Goal: Task Accomplishment & Management: Use online tool/utility

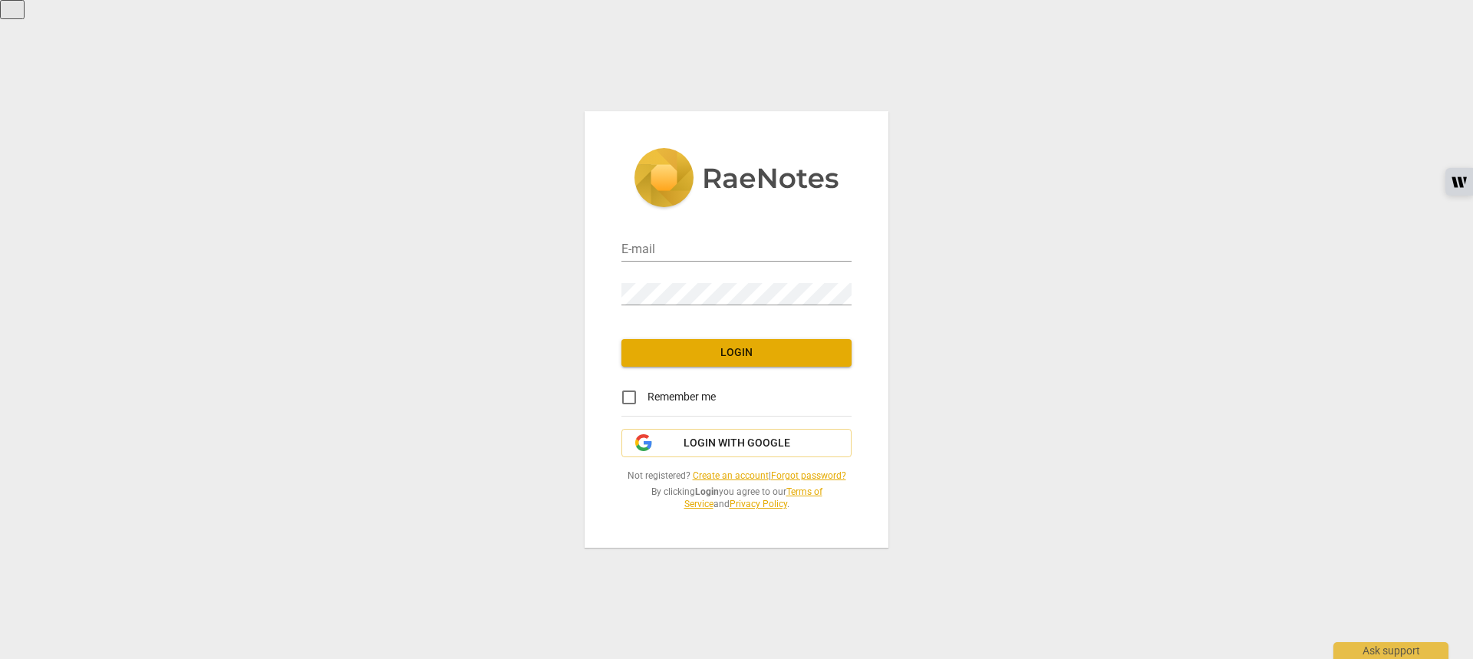
click at [660, 236] on div "E-mail" at bounding box center [736, 244] width 230 height 35
click at [647, 247] on input "email" at bounding box center [736, 250] width 230 height 22
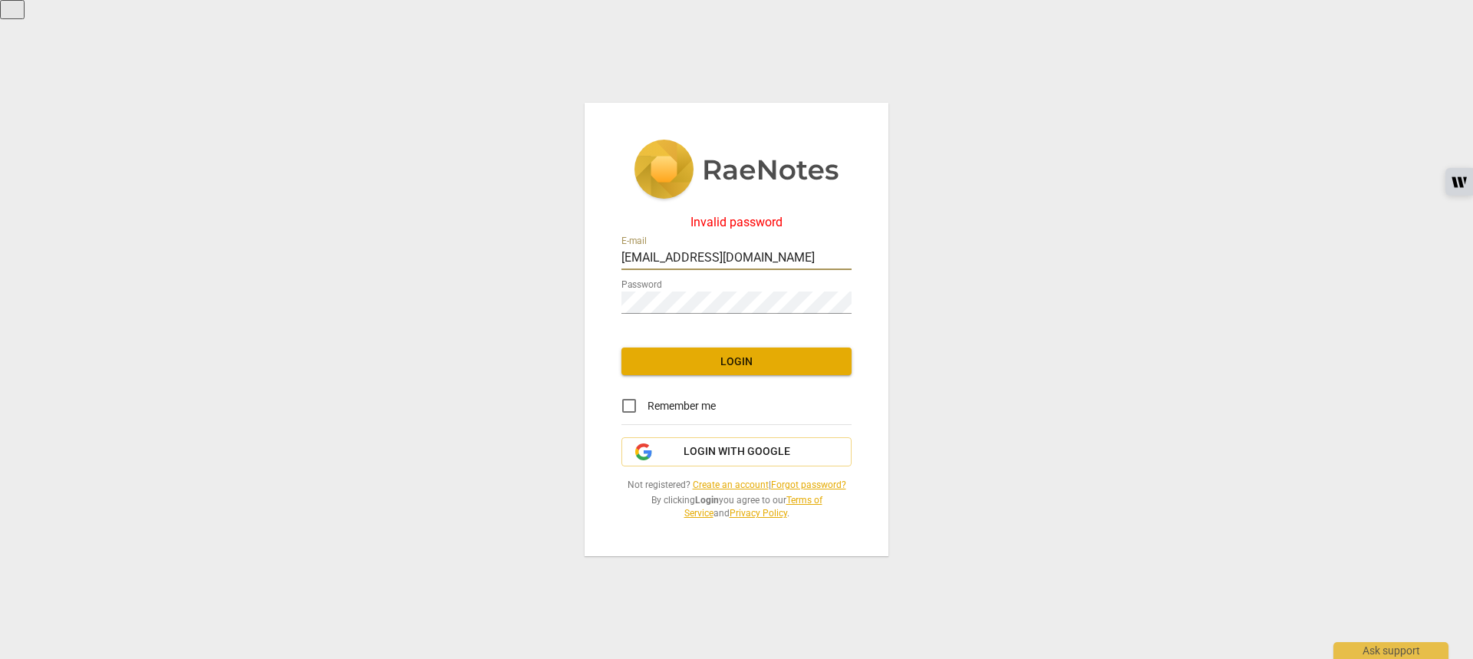
click at [763, 369] on span "Login" at bounding box center [737, 361] width 206 height 15
click at [750, 355] on span "Login" at bounding box center [737, 361] width 206 height 15
drag, startPoint x: 796, startPoint y: 249, endPoint x: 284, endPoint y: 228, distance: 512.8
click at [284, 228] on div "Invalid password E-mail elainegonsalvez@gmail.com Password Login Remember me Lo…" at bounding box center [736, 329] width 1473 height 659
type input "mailelaine.rodrigues@gmail.com"
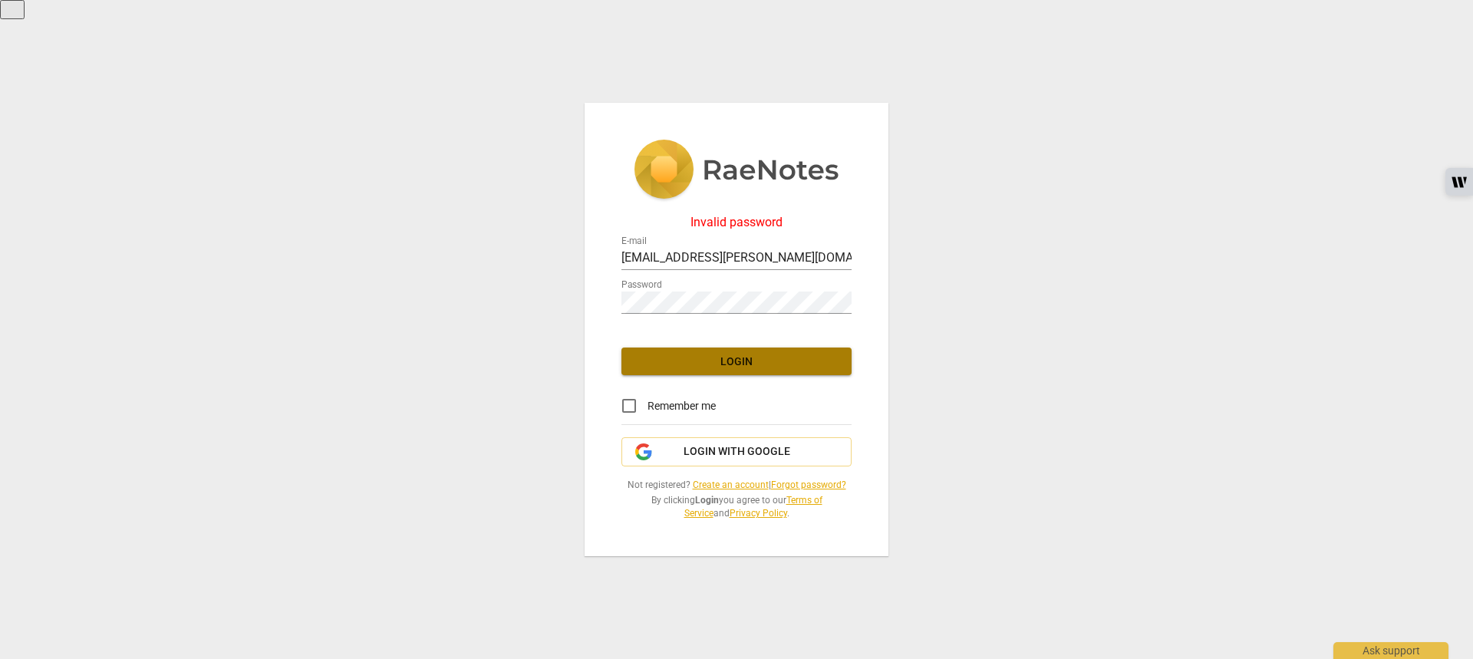
click at [679, 358] on span "Login" at bounding box center [737, 361] width 206 height 15
click at [632, 408] on input "Remember me" at bounding box center [629, 405] width 37 height 37
checkbox input "true"
click at [773, 353] on button "Login" at bounding box center [736, 361] width 230 height 28
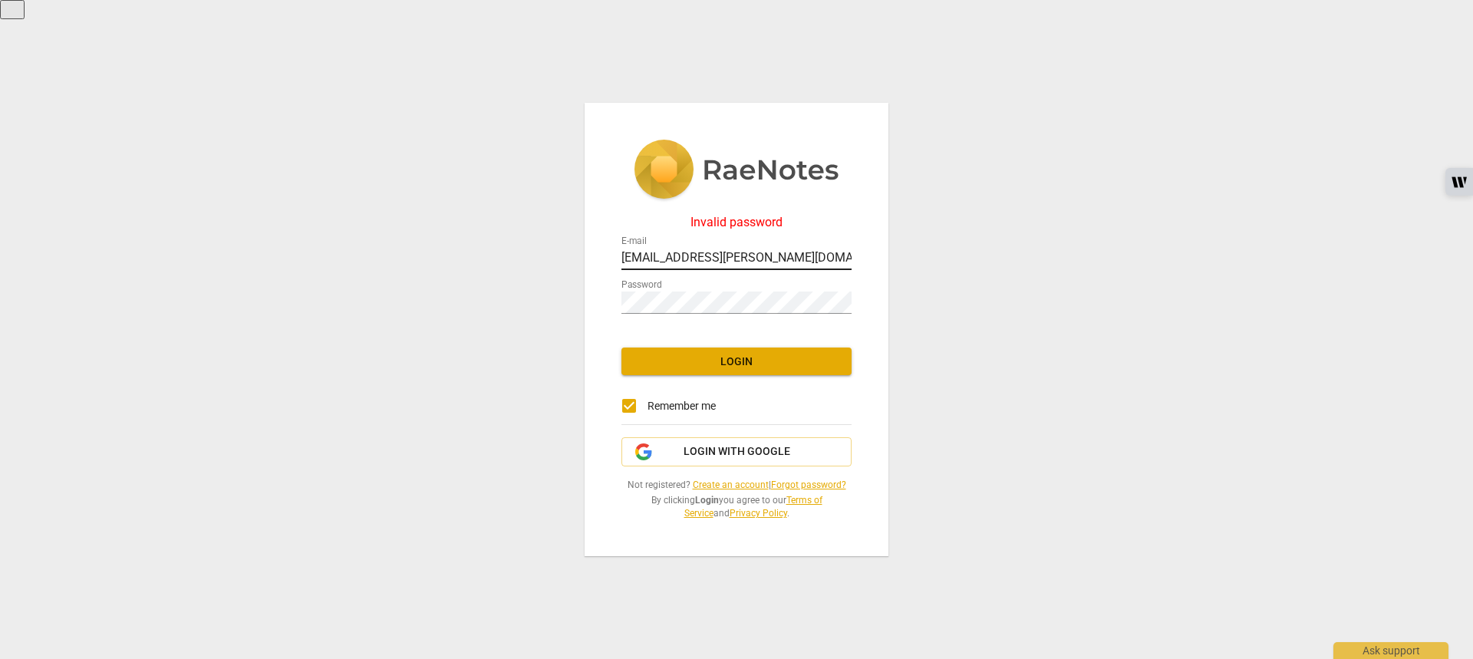
click at [719, 261] on input "mailelaine.rodrigues@gmail.com" at bounding box center [736, 259] width 230 height 22
click at [1079, 278] on div "Invalid password E-mail mailelaine.rodrigues@gmail.com Password Login Remember …" at bounding box center [736, 329] width 1473 height 659
click at [772, 359] on span "Login" at bounding box center [737, 361] width 206 height 15
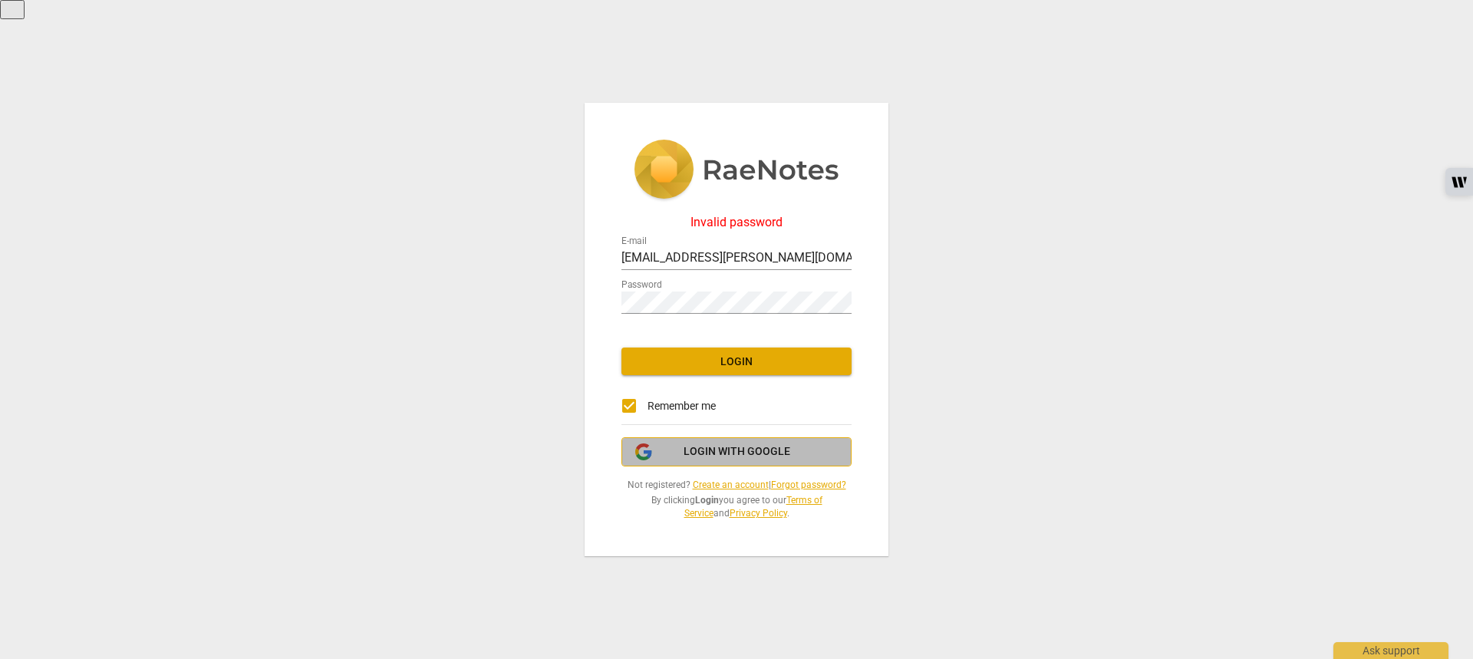
click at [712, 451] on span "Login with Google" at bounding box center [736, 451] width 107 height 15
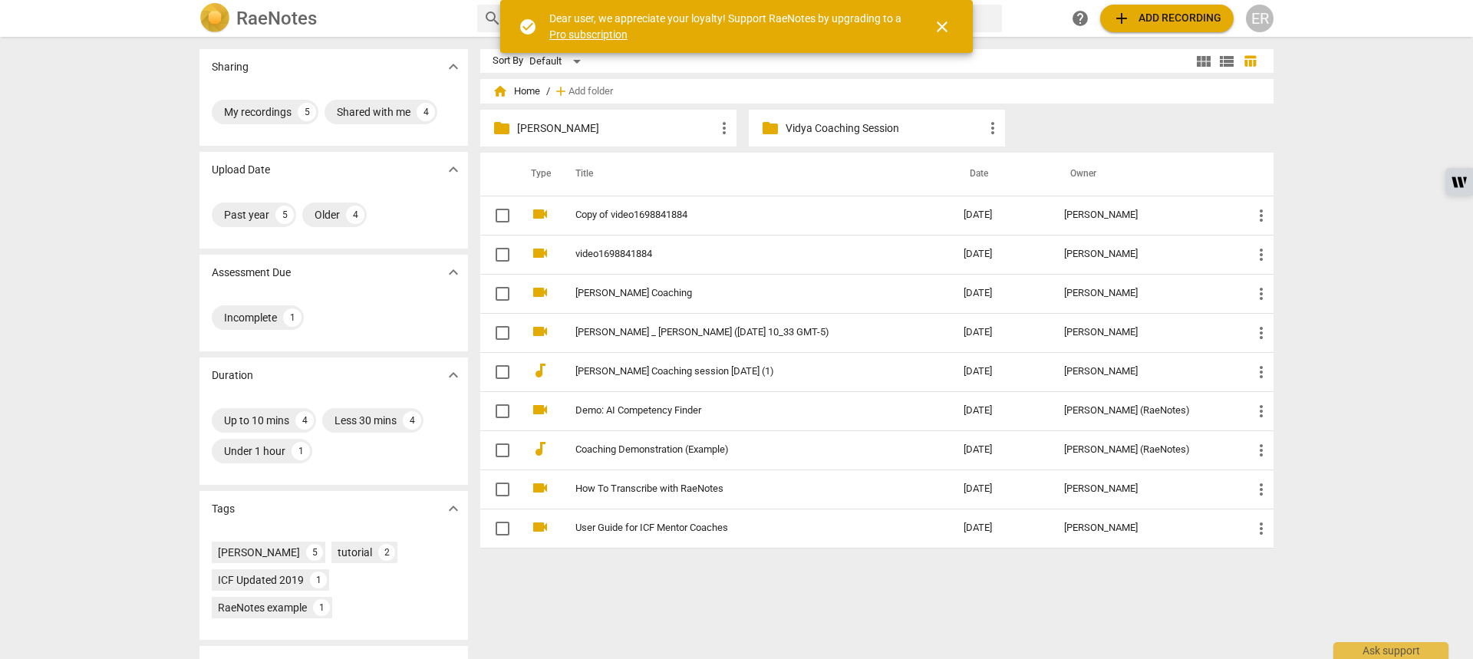
click at [947, 24] on span "close" at bounding box center [942, 27] width 18 height 18
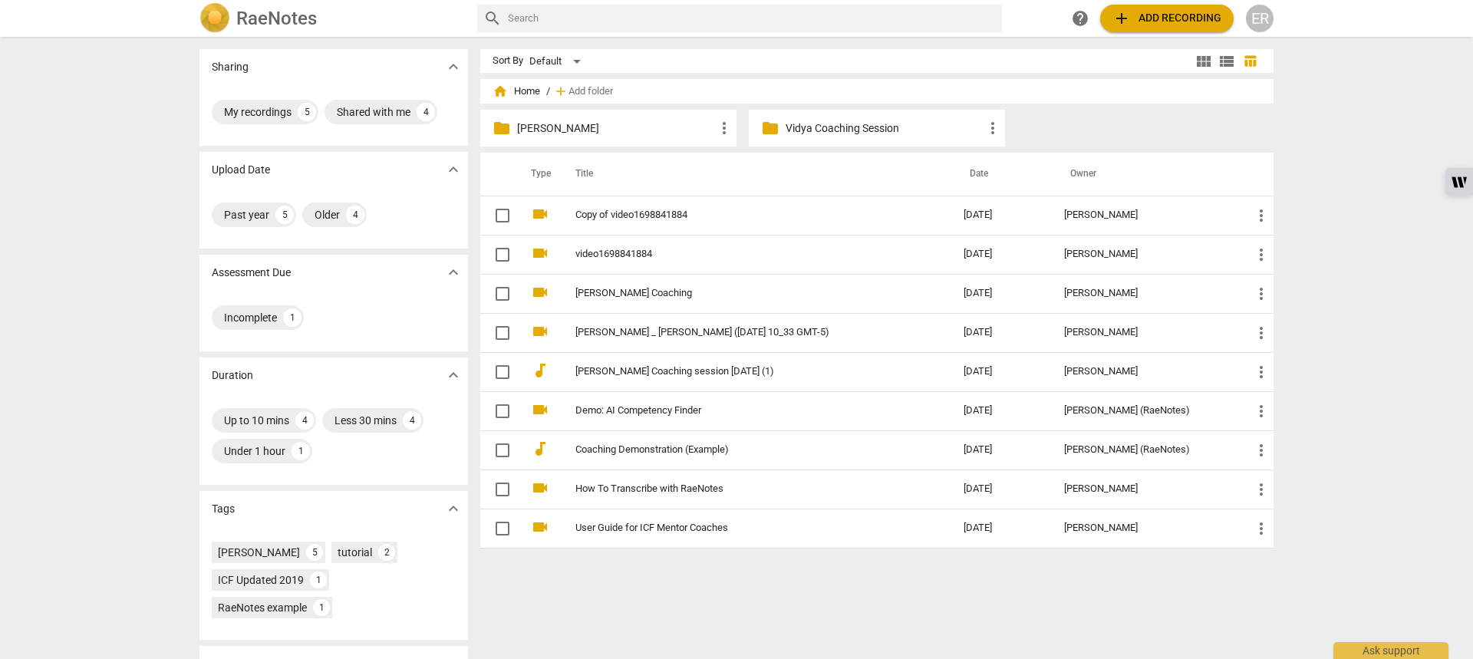
click at [1171, 8] on button "add Add recording" at bounding box center [1166, 19] width 133 height 28
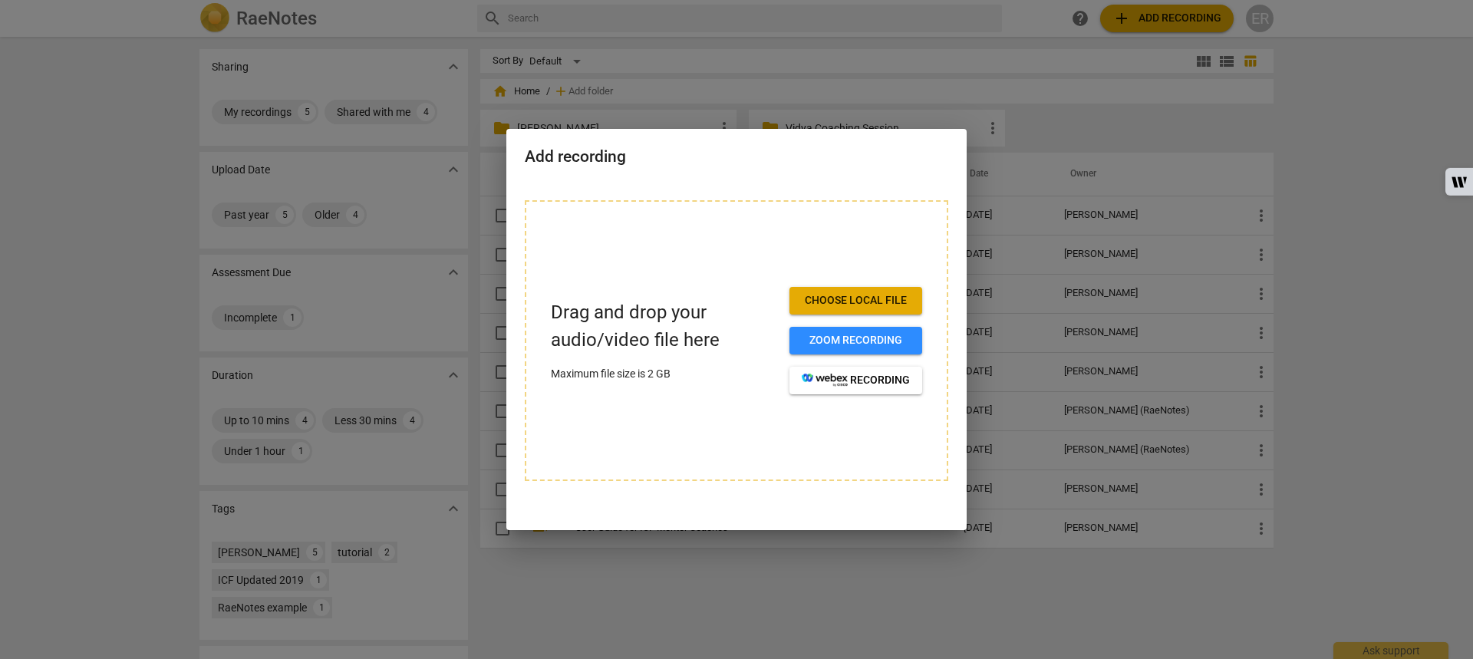
click at [890, 297] on span "Choose local file" at bounding box center [856, 300] width 108 height 15
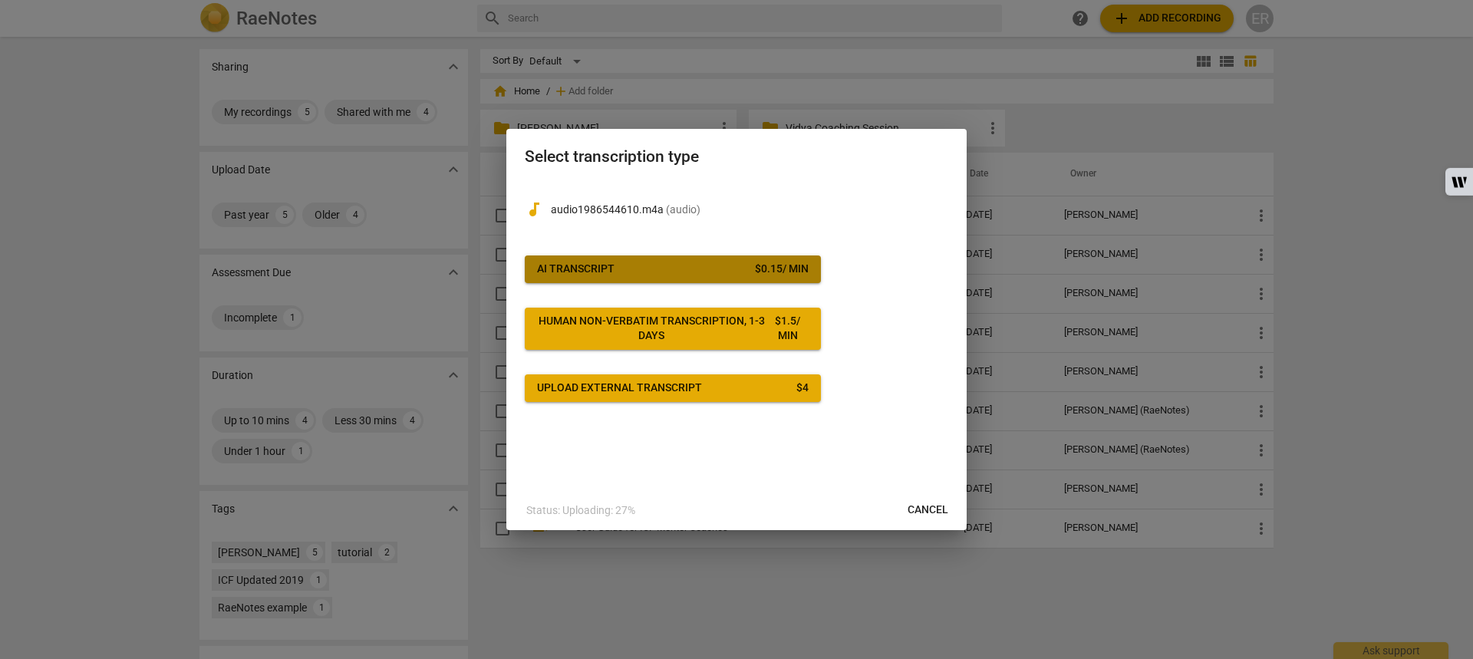
click at [718, 269] on span "AI Transcript $ 0.15 / min" at bounding box center [673, 269] width 272 height 15
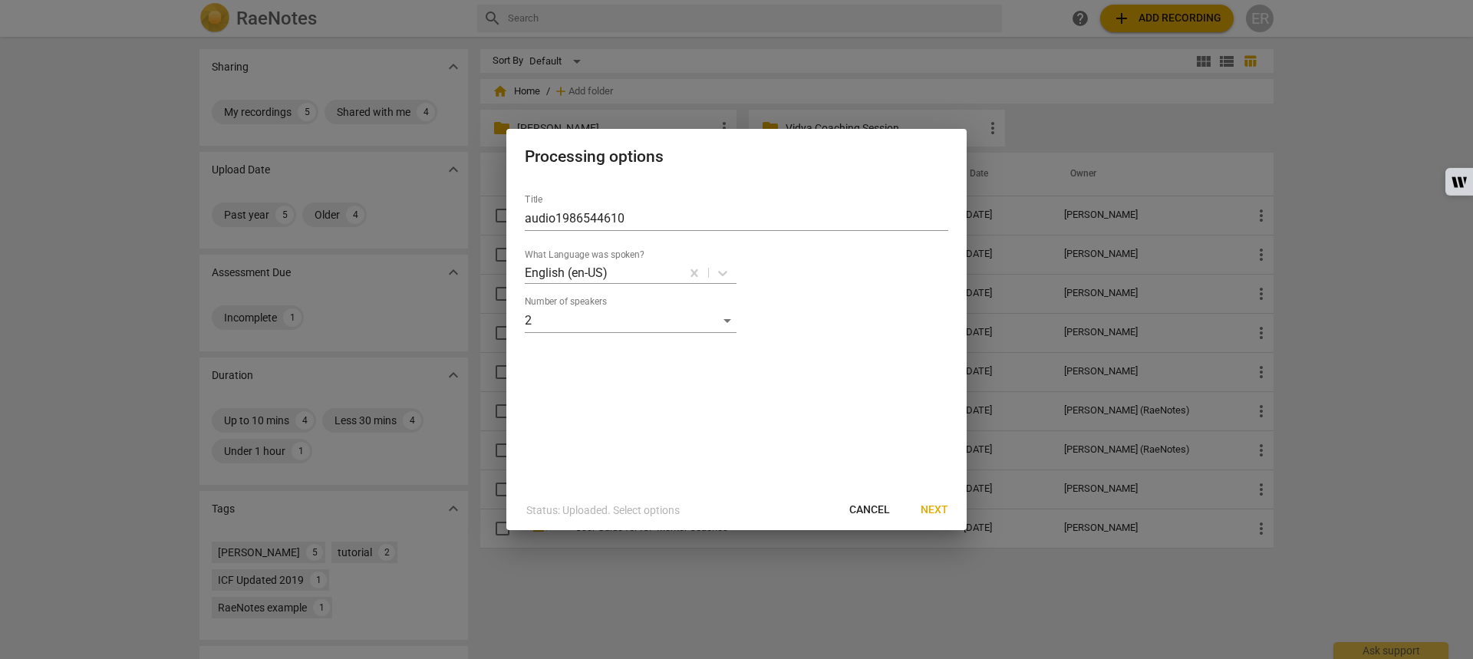
click at [937, 505] on span "Next" at bounding box center [934, 509] width 28 height 15
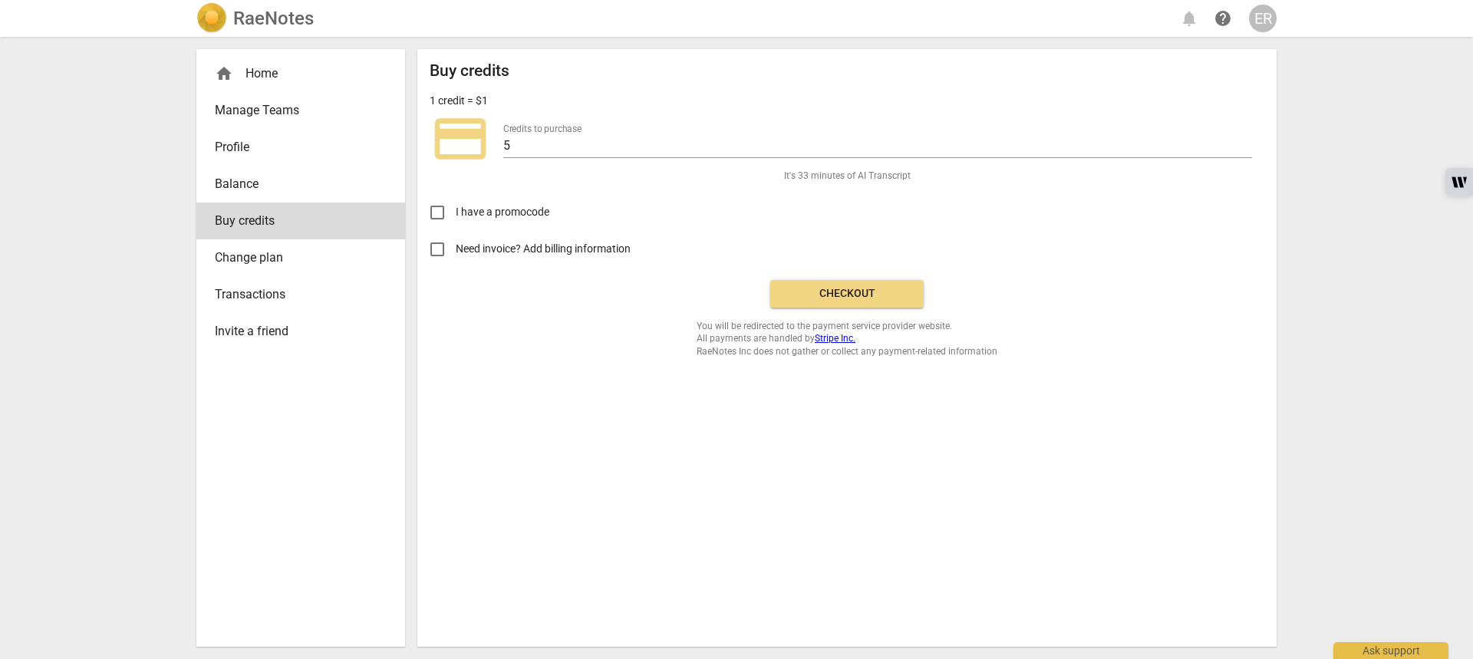
click at [834, 289] on span "Checkout" at bounding box center [846, 293] width 129 height 15
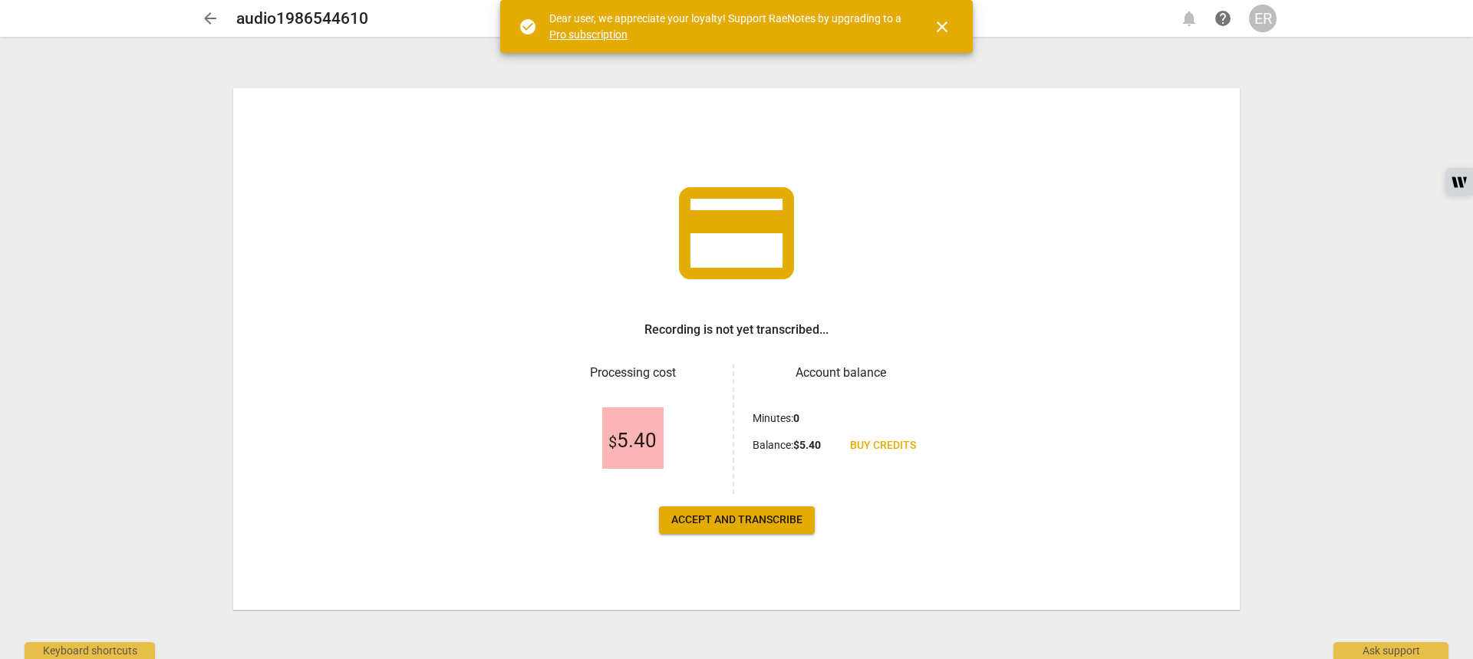
click at [704, 519] on span "Accept and transcribe" at bounding box center [736, 519] width 131 height 15
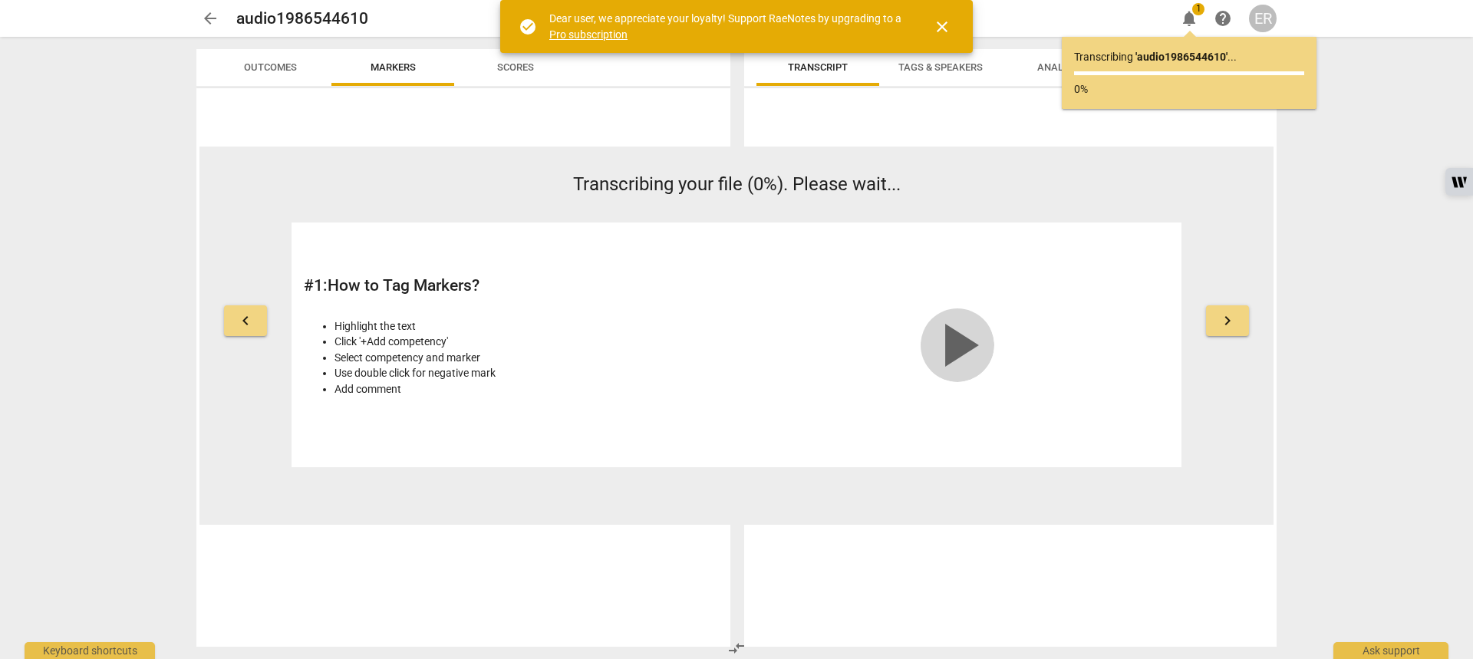
click at [947, 349] on span "play_arrow" at bounding box center [957, 345] width 74 height 74
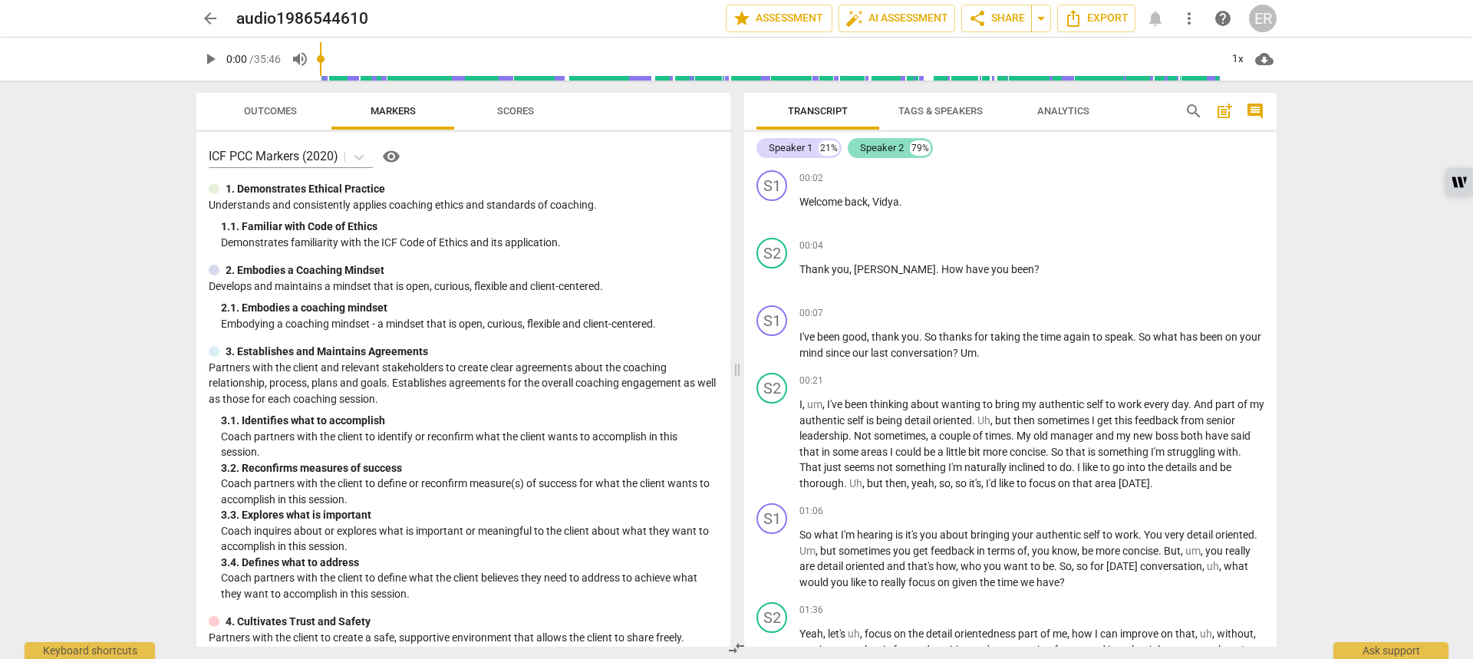
click at [874, 151] on div "Speaker 2" at bounding box center [882, 147] width 44 height 15
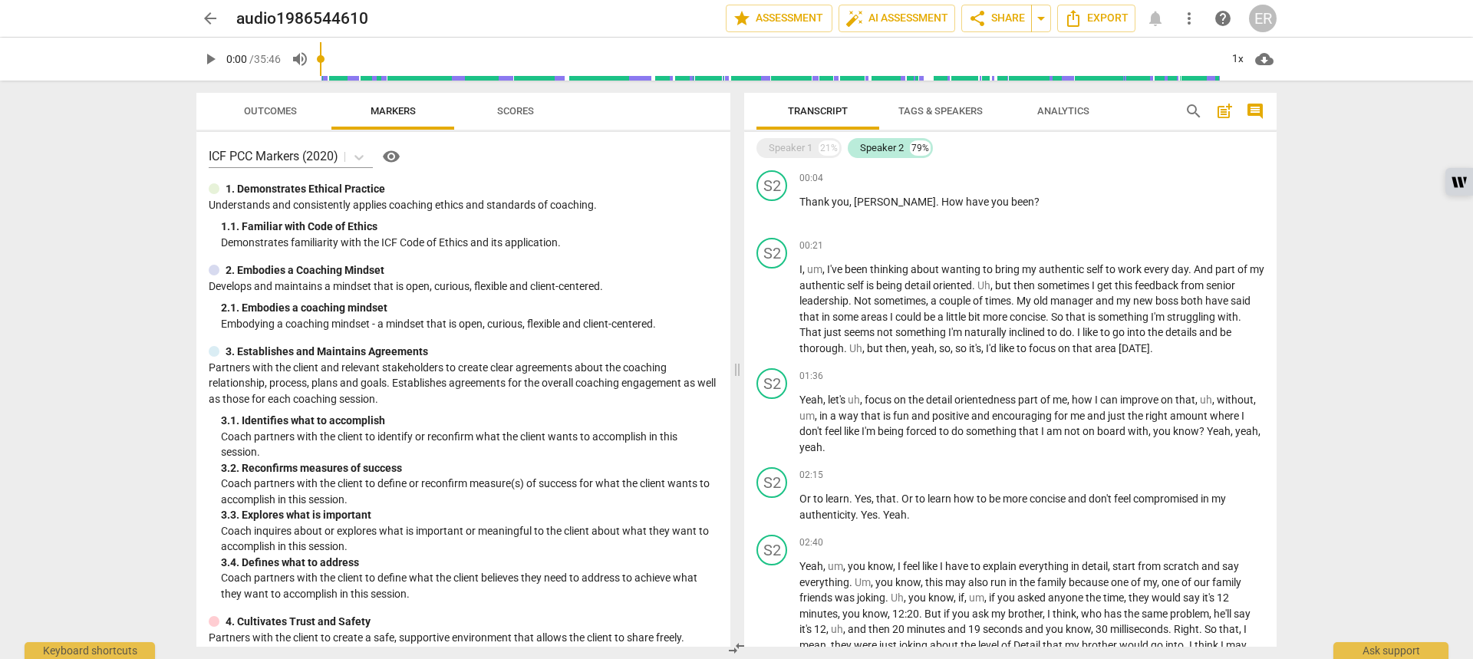
click at [947, 104] on span "Tags & Speakers" at bounding box center [940, 111] width 121 height 21
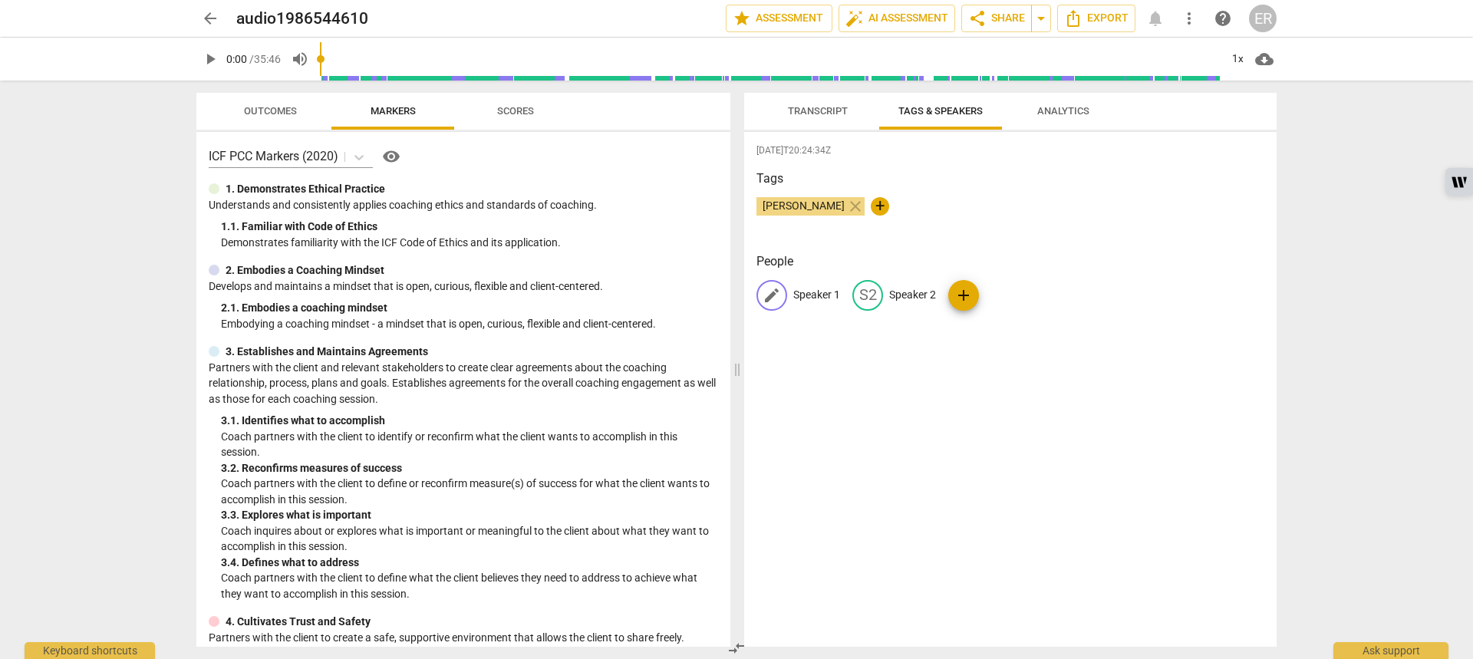
click at [768, 303] on span "edit" at bounding box center [771, 295] width 18 height 18
type input "[PERSON_NAME]"
click at [1002, 299] on p "Speaker 2" at bounding box center [1012, 295] width 47 height 16
type input "Vidya"
click at [1000, 436] on div "[DATE]T20:24:34Z Tags [PERSON_NAME] close + People EL [PERSON_NAME] edit Vidya …" at bounding box center [1010, 389] width 532 height 515
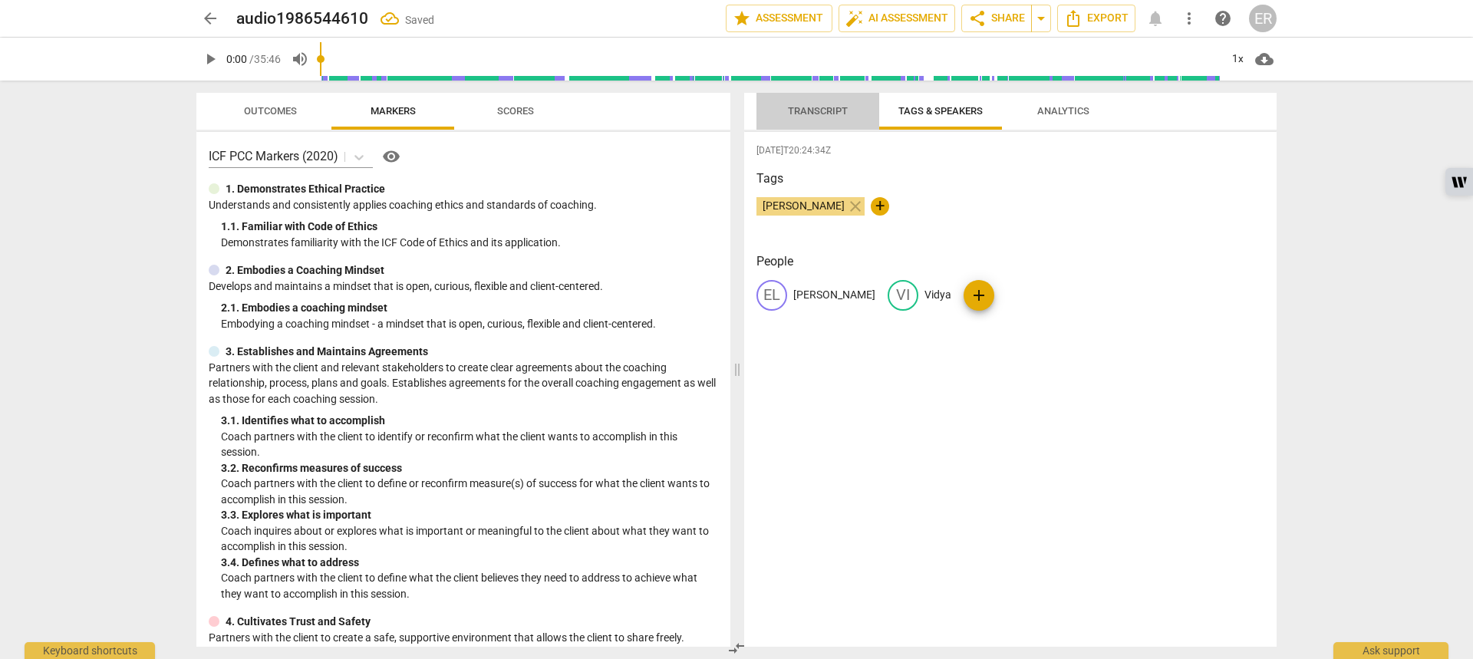
click at [825, 119] on span "Transcript" at bounding box center [817, 111] width 97 height 21
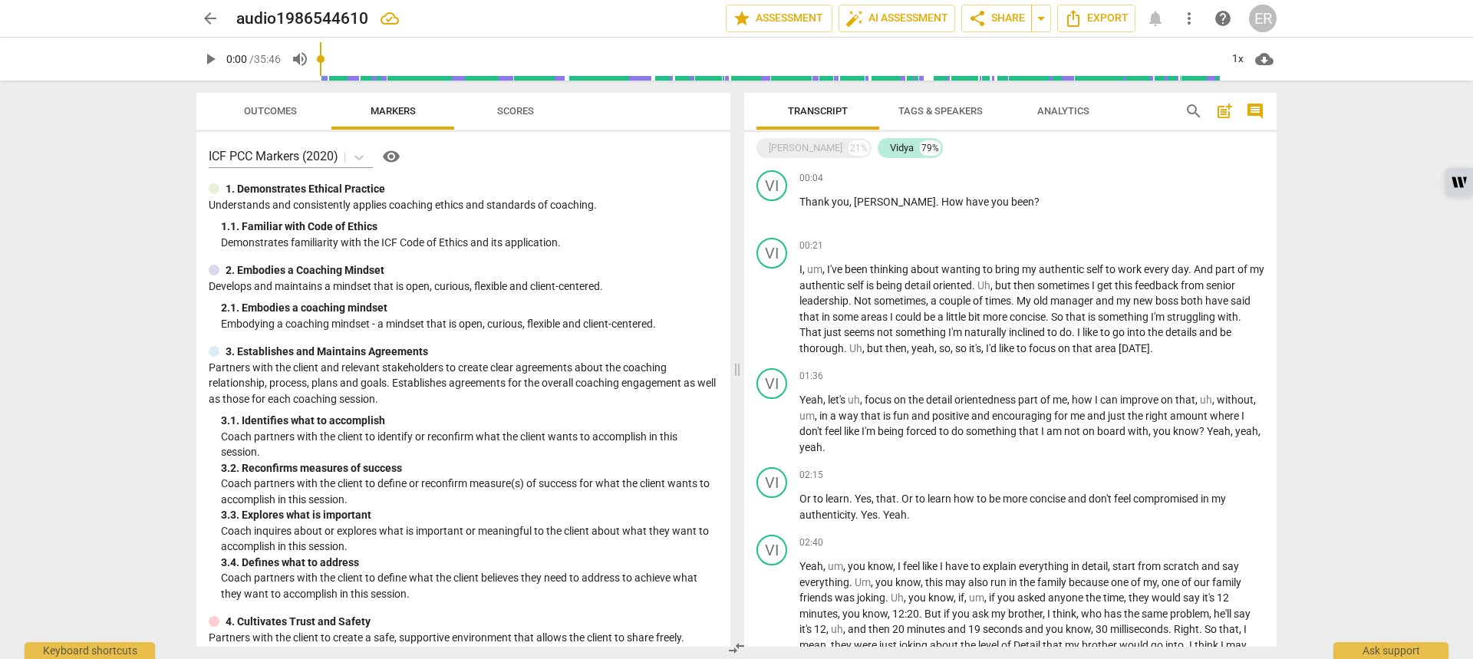
click at [953, 116] on span "Tags & Speakers" at bounding box center [940, 111] width 84 height 12
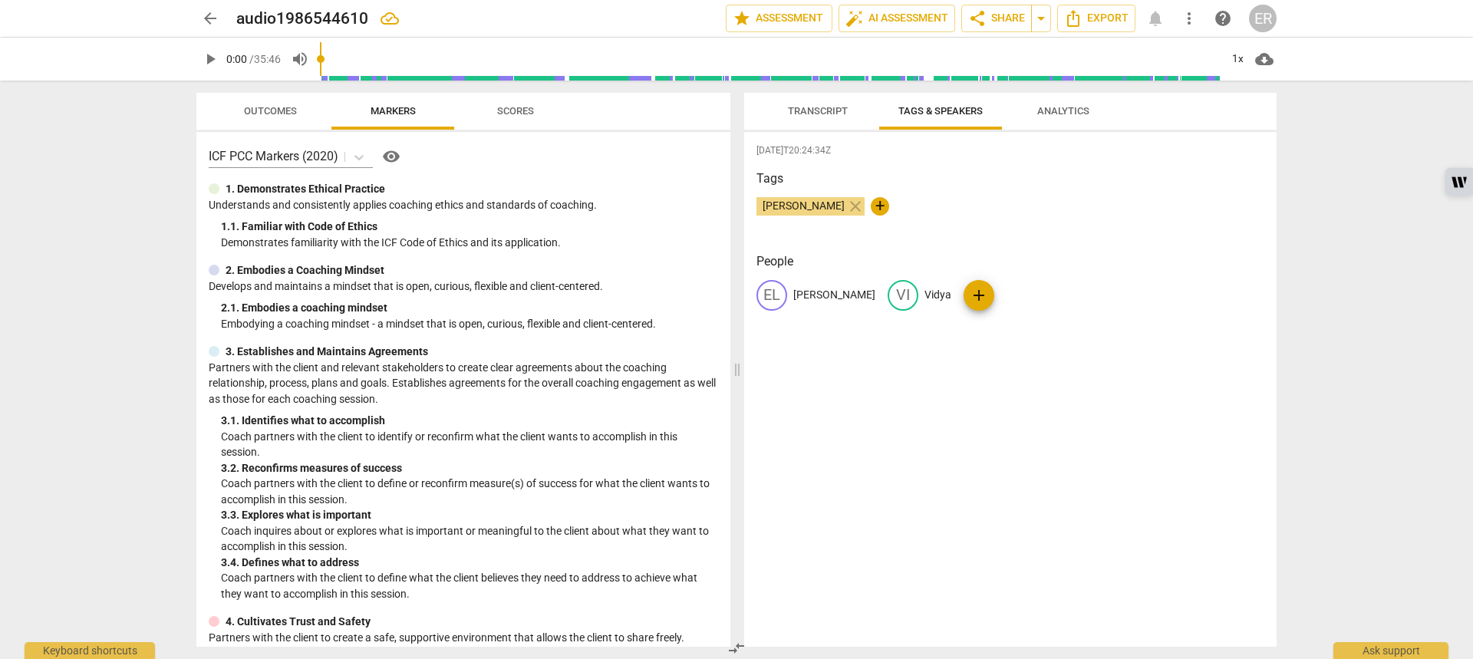
click at [1046, 110] on span "Analytics" at bounding box center [1063, 111] width 52 height 12
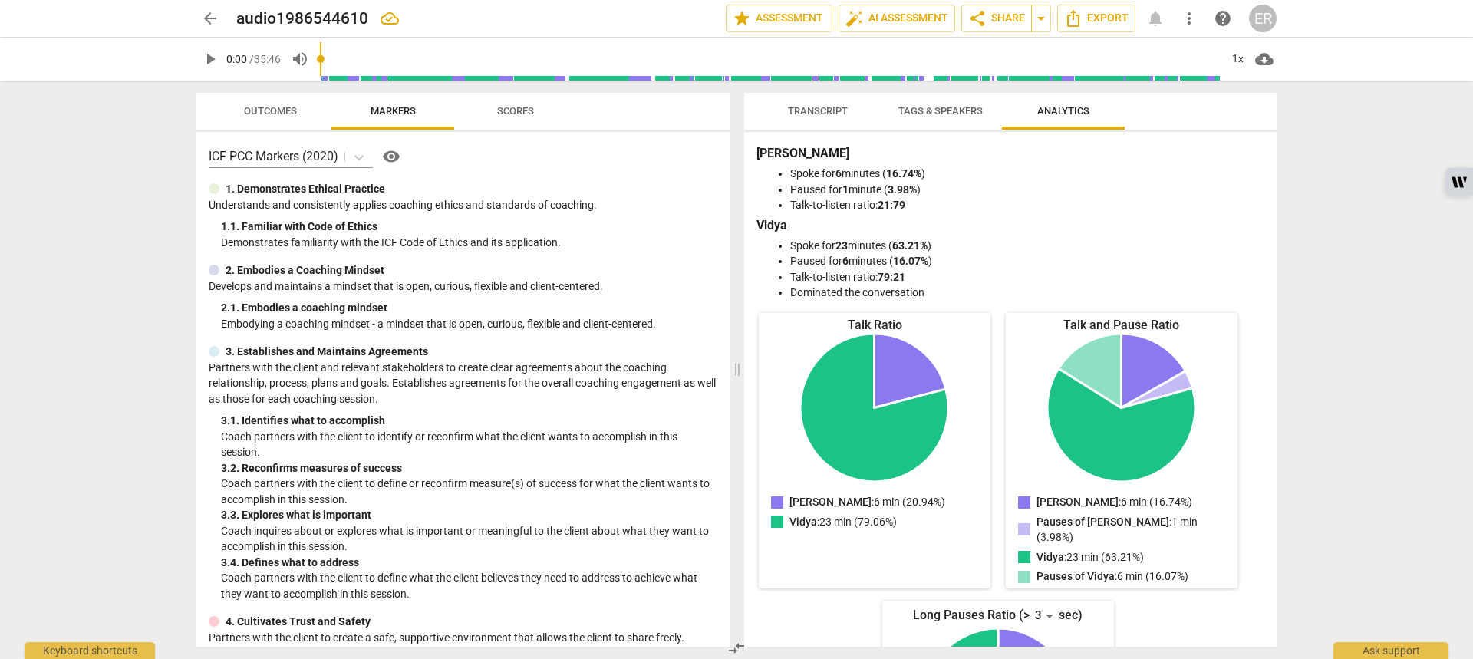
click at [505, 110] on span "Scores" at bounding box center [515, 111] width 37 height 12
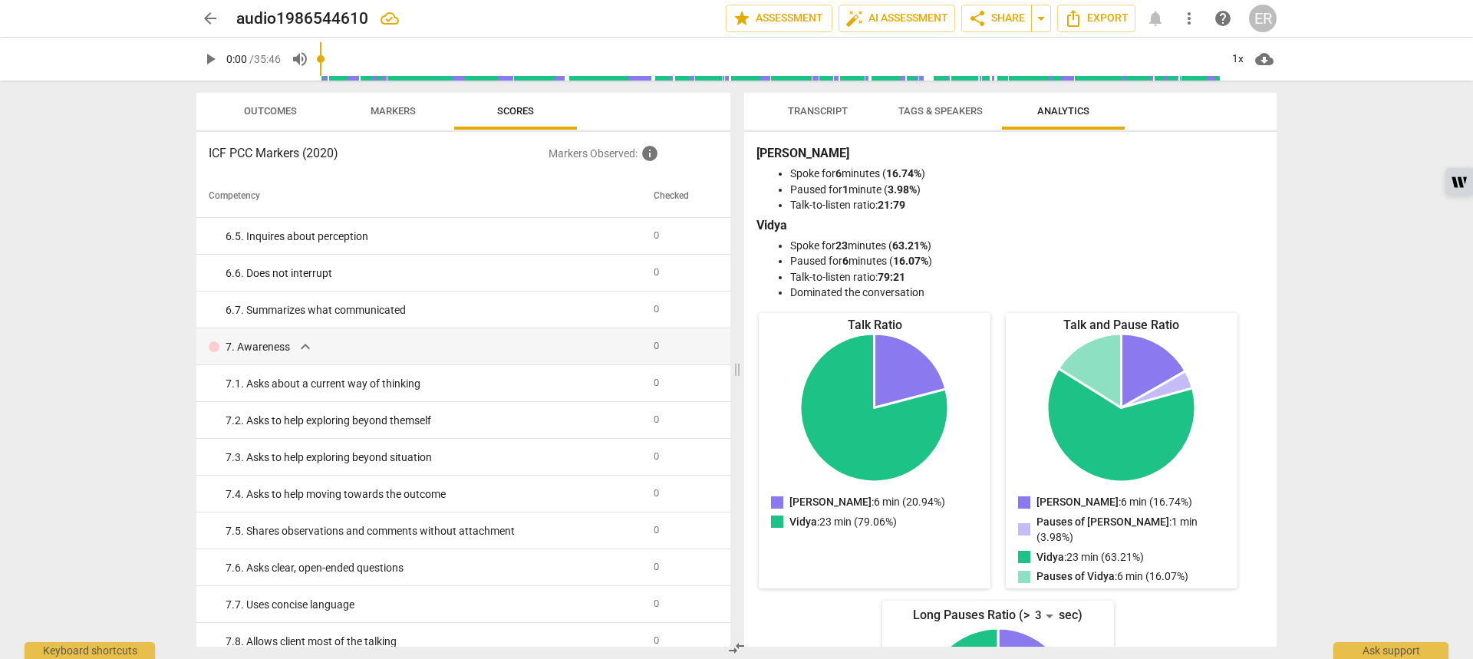
scroll to position [1227, 0]
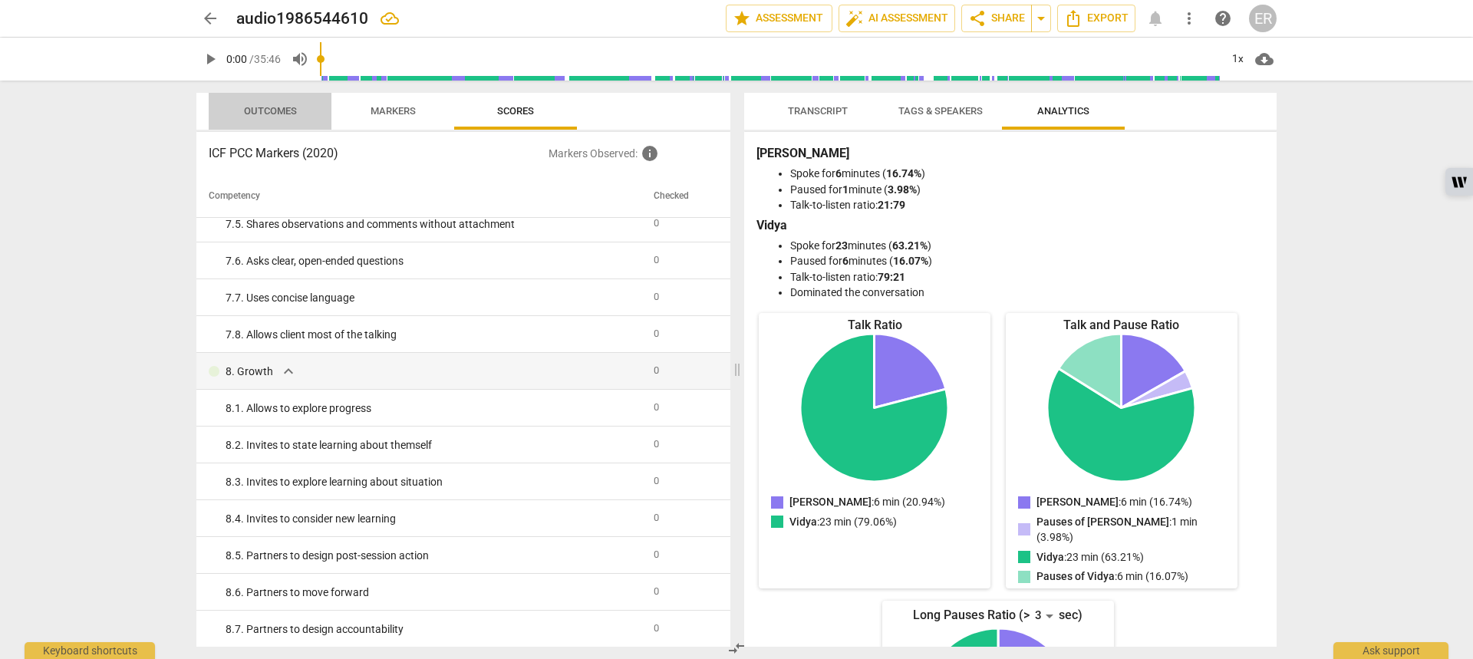
click at [245, 105] on span "Outcomes" at bounding box center [270, 111] width 53 height 12
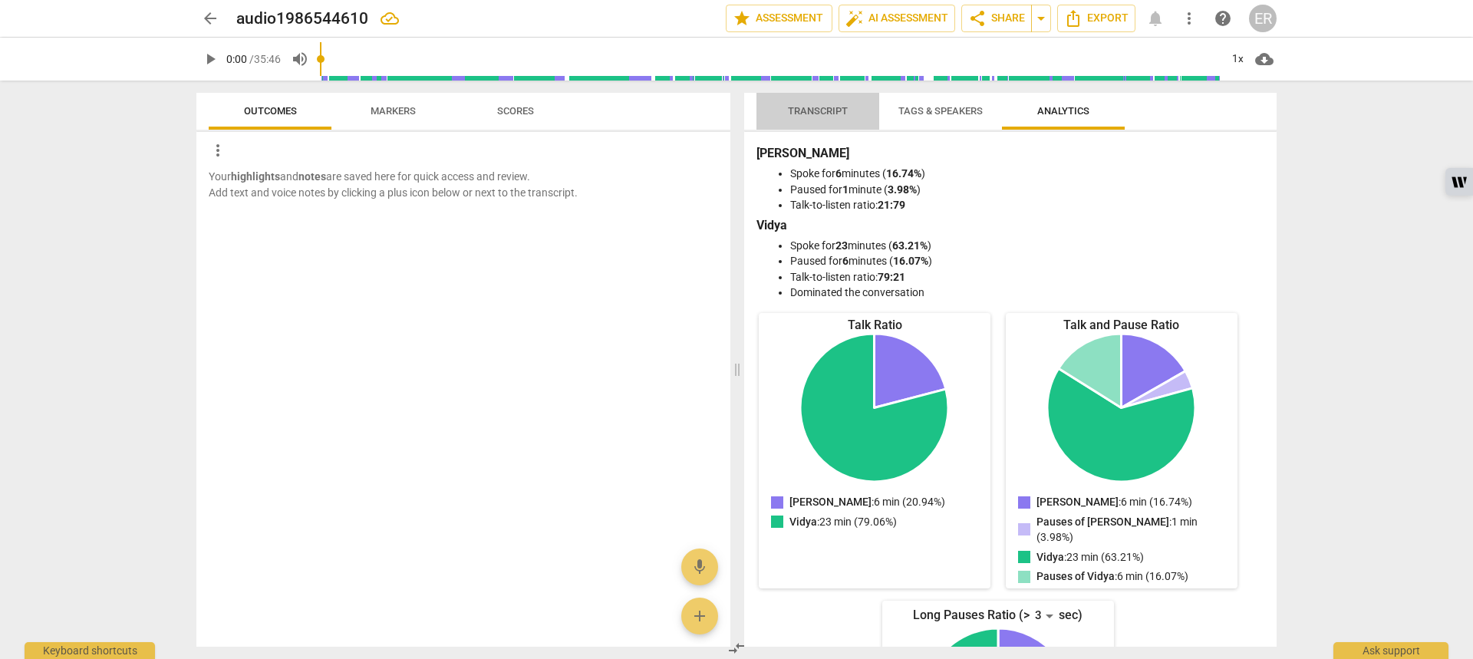
click at [815, 109] on span "Transcript" at bounding box center [818, 111] width 60 height 12
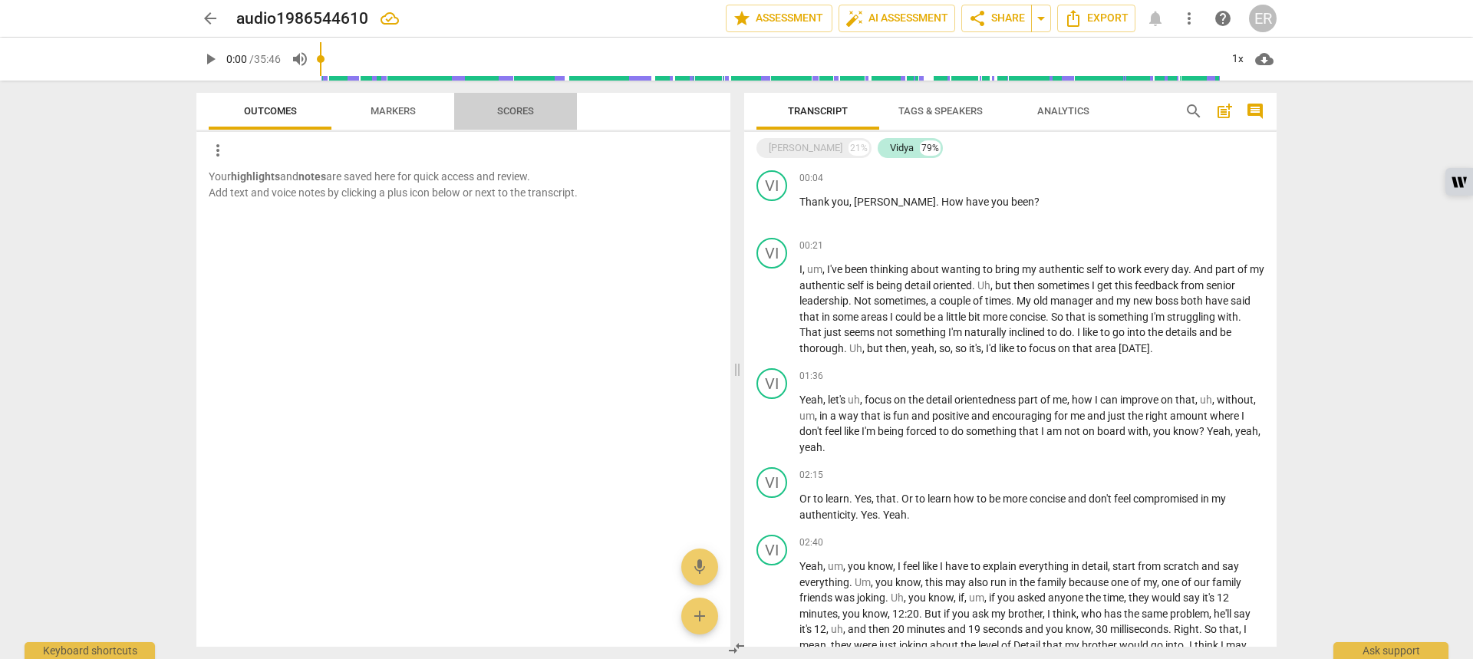
click at [519, 114] on span "Scores" at bounding box center [515, 111] width 37 height 12
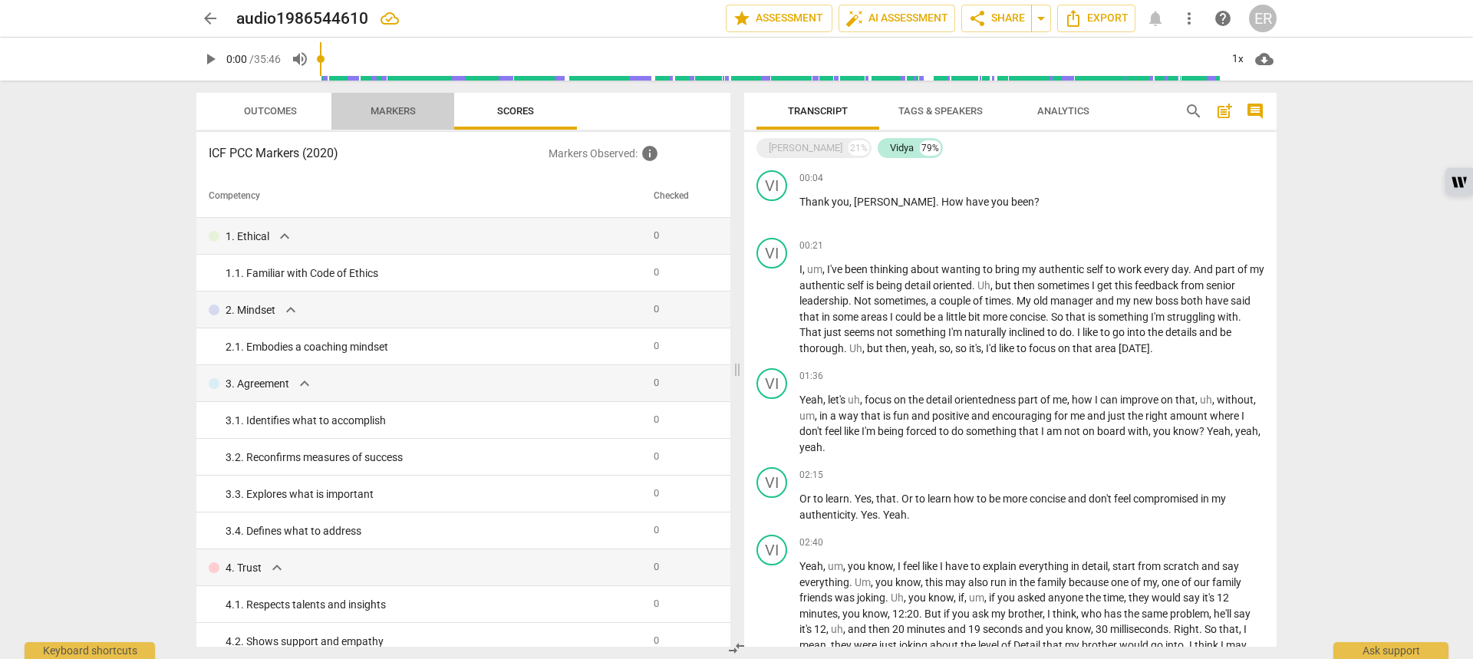
click at [417, 114] on span "Markers" at bounding box center [393, 111] width 82 height 21
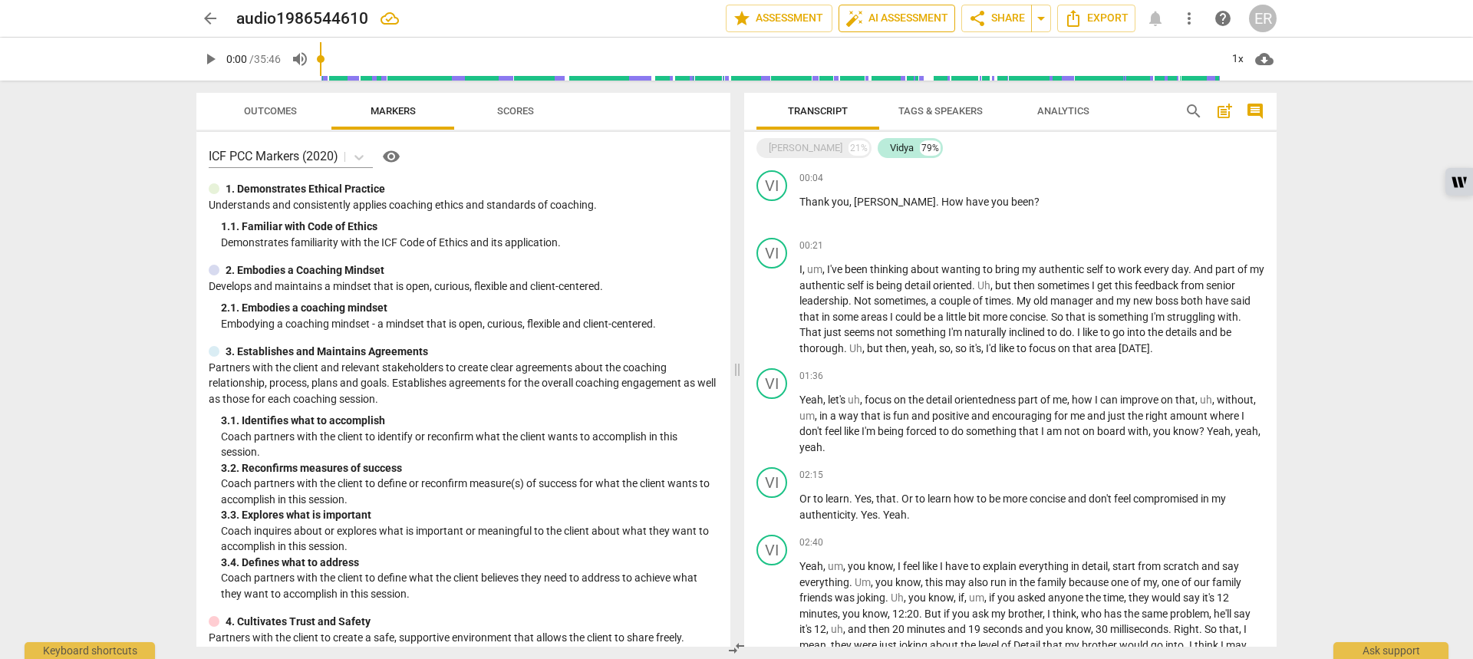
click at [886, 15] on span "auto_fix_high AI Assessment" at bounding box center [896, 18] width 103 height 18
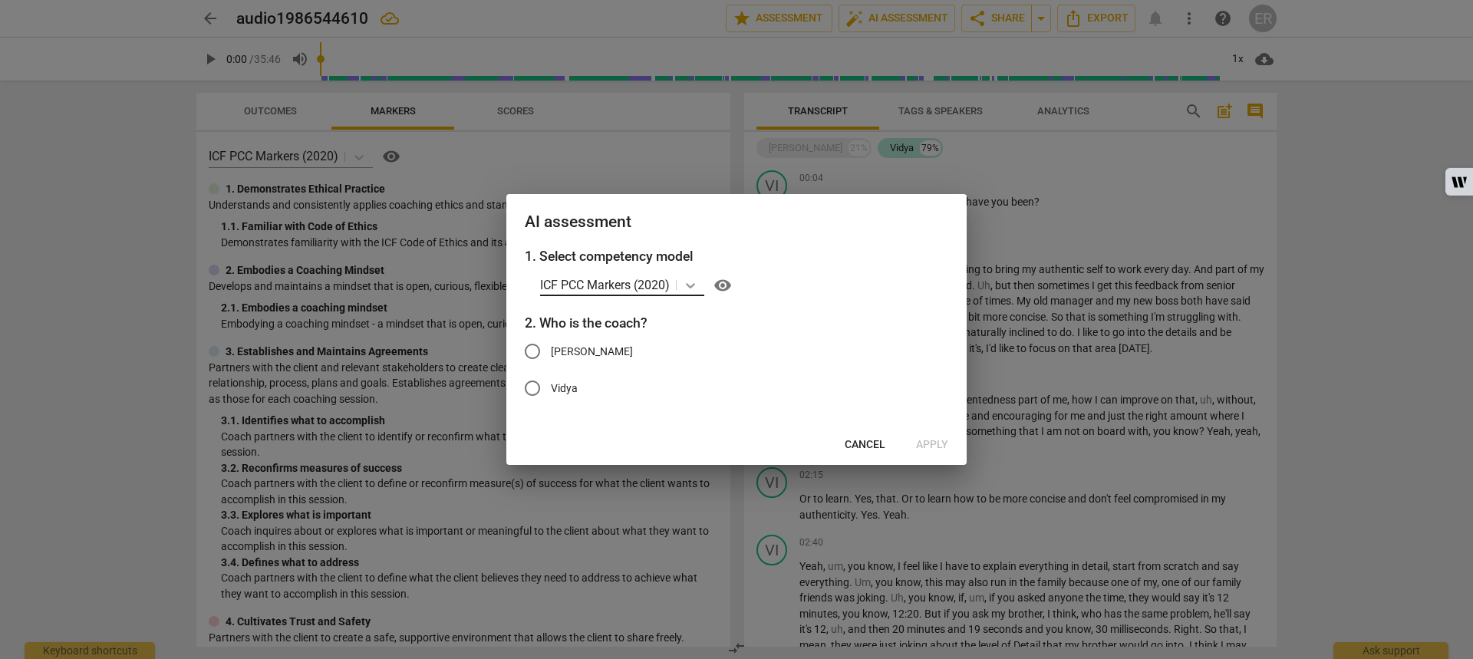
click at [683, 281] on div at bounding box center [691, 285] width 28 height 22
click at [887, 242] on div "AI assessment" at bounding box center [736, 220] width 460 height 53
click at [1349, 202] on div at bounding box center [736, 329] width 1473 height 659
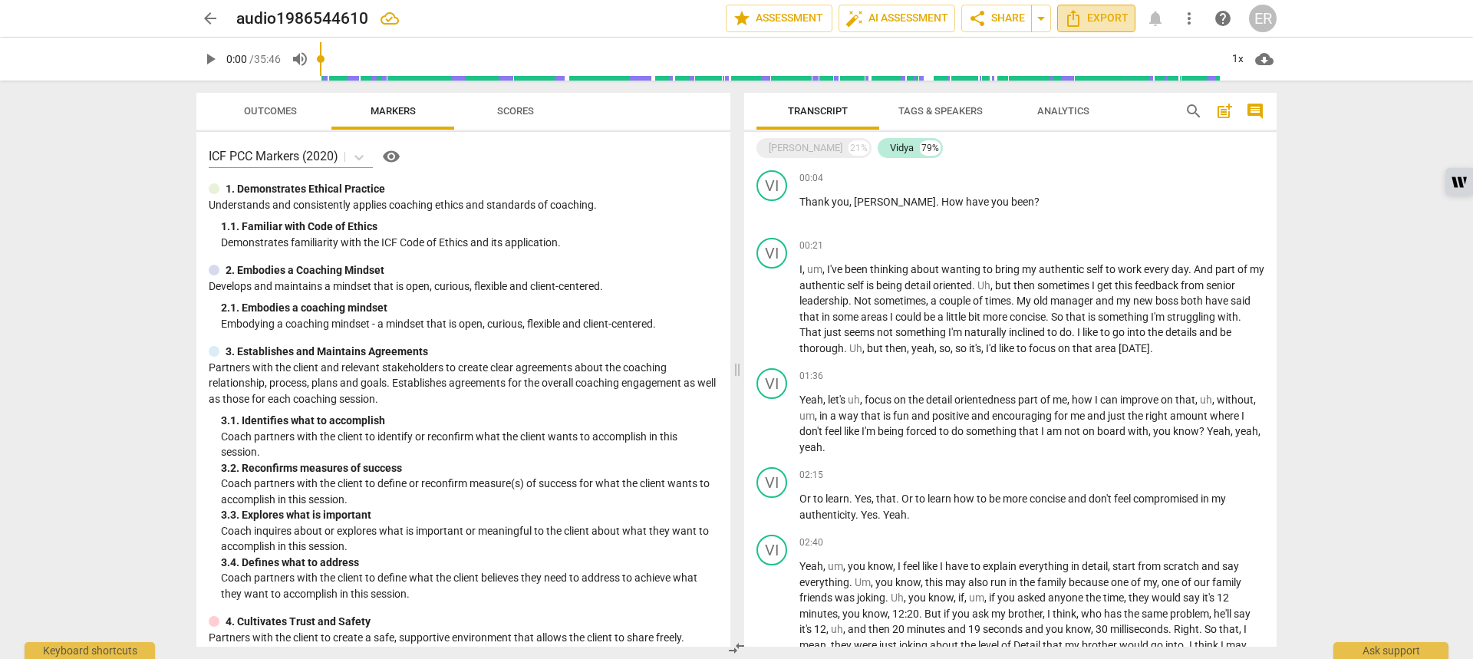
click at [1096, 18] on span "Export" at bounding box center [1096, 18] width 64 height 18
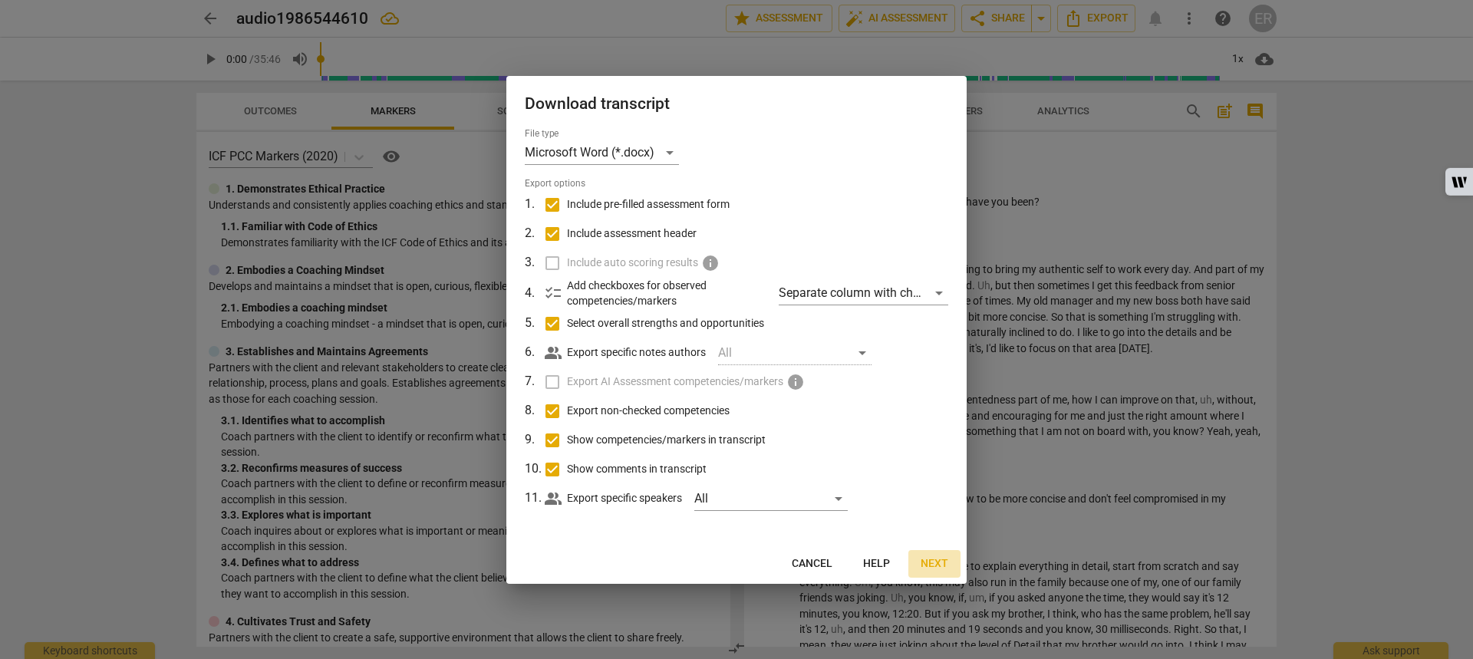
click at [933, 557] on span "Next" at bounding box center [934, 563] width 28 height 15
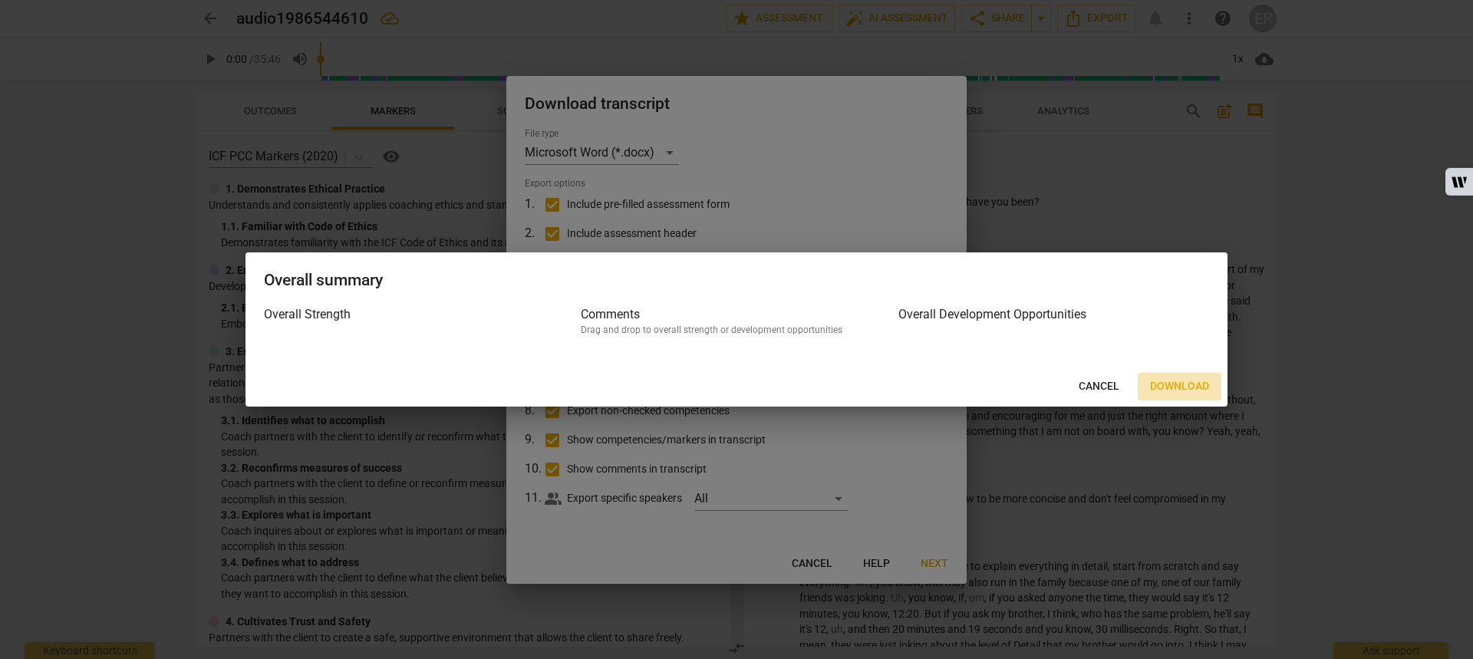
click at [1177, 389] on span "Download" at bounding box center [1179, 386] width 59 height 15
